Goal: Contribute content: Contribute content

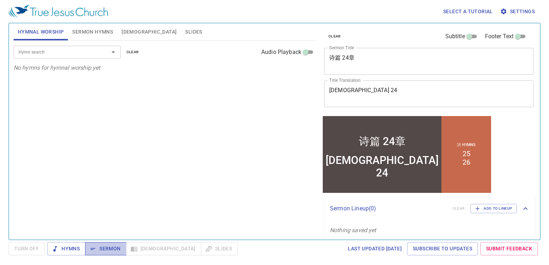
click at [104, 247] on span "Sermon" at bounding box center [106, 249] width 30 height 9
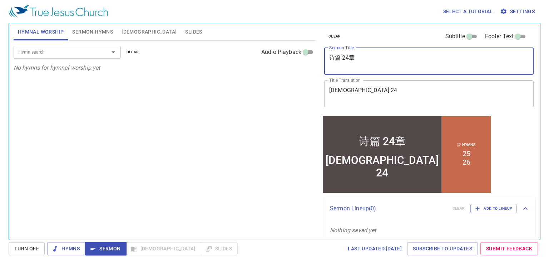
drag, startPoint x: 379, startPoint y: 57, endPoint x: 320, endPoint y: 58, distance: 59.0
click at [320, 58] on div "clear Subtitle Footer Text Sermon Title 诗篇 24章 x Sermon Title Title Translation…" at bounding box center [429, 128] width 220 height 217
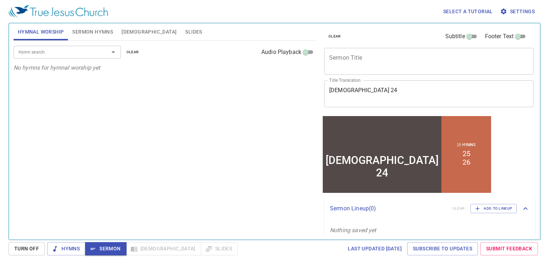
click at [370, 101] on div "Psalm 24 x Title Translation" at bounding box center [429, 93] width 210 height 27
drag, startPoint x: 370, startPoint y: 101, endPoint x: 376, endPoint y: 91, distance: 11.6
click at [376, 91] on div "Psalm 24 x Title Translation" at bounding box center [429, 93] width 210 height 27
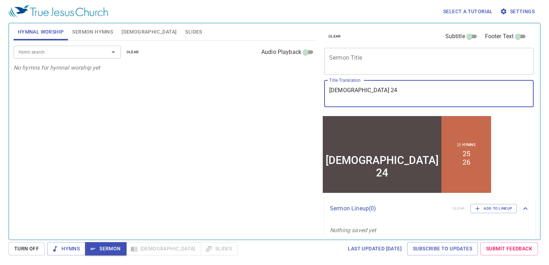
drag, startPoint x: 376, startPoint y: 91, endPoint x: 309, endPoint y: 71, distance: 70.9
click at [309, 71] on div "Hymnal Worship Sermon Hymns Bible Slides Hymn search Hymn search clear Audio Pl…" at bounding box center [275, 128] width 528 height 217
type textarea "From "Abram" To Becoming "[PERSON_NAME]""
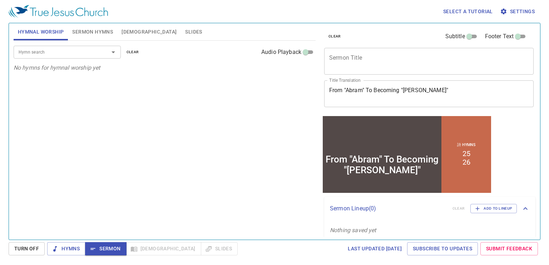
click at [344, 70] on div "x Sermon Title" at bounding box center [429, 61] width 210 height 27
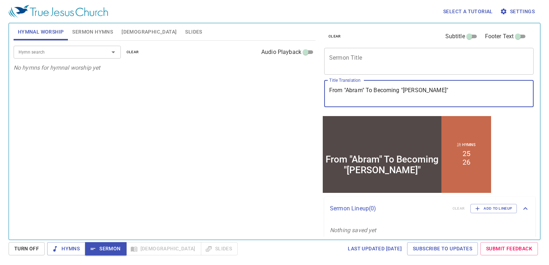
drag, startPoint x: 442, startPoint y: 89, endPoint x: 322, endPoint y: 88, distance: 120.1
click at [322, 88] on div "clear Subtitle Footer Text Sermon Title x Sermon Title Title Translation From "…" at bounding box center [428, 69] width 214 height 92
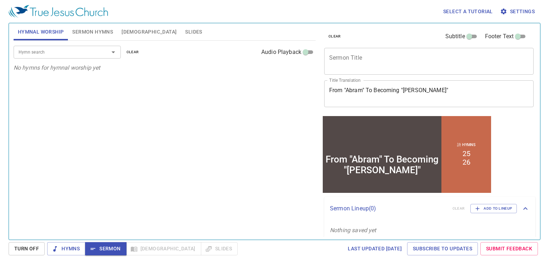
click at [435, 83] on div "From "Abram" To Becoming "Abraham" x Title Translation" at bounding box center [429, 93] width 210 height 27
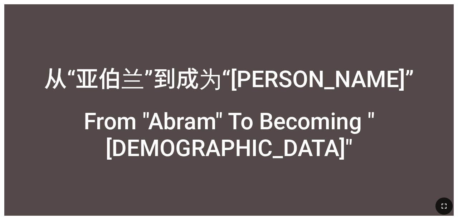
click at [286, 206] on button "button" at bounding box center [443, 206] width 17 height 17
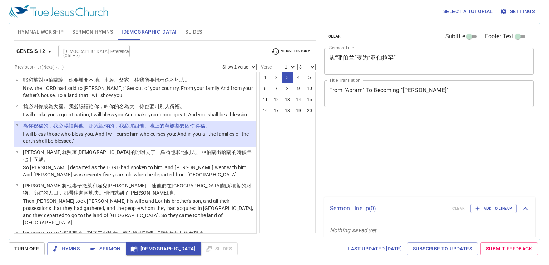
select select "3"
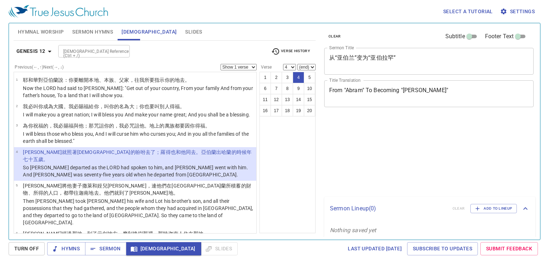
select select "4"
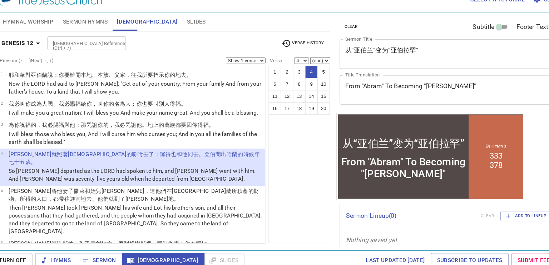
scroll to position [49, 0]
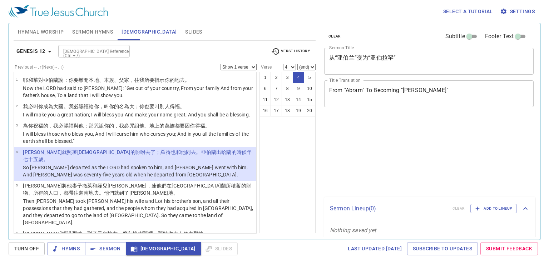
select select "4"
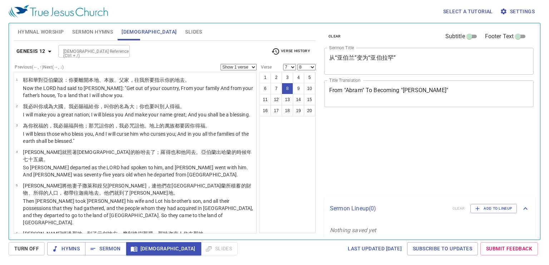
select select "7"
select select "8"
select select "7"
select select "8"
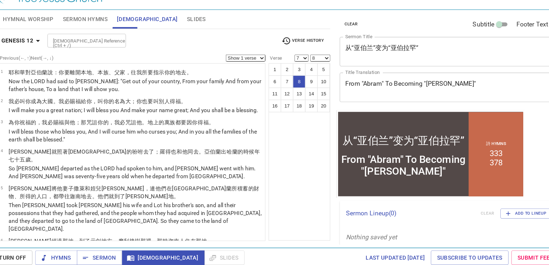
scroll to position [6, 0]
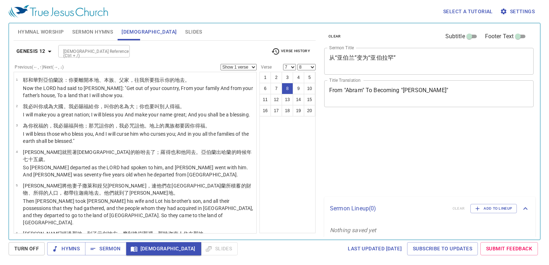
select select "7"
select select "8"
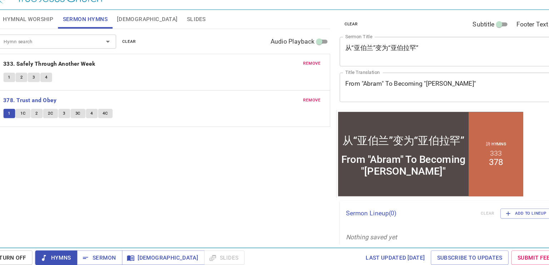
scroll to position [6, 0]
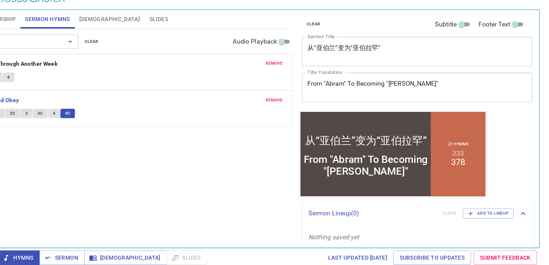
scroll to position [6, 0]
